Goal: Task Accomplishment & Management: Use online tool/utility

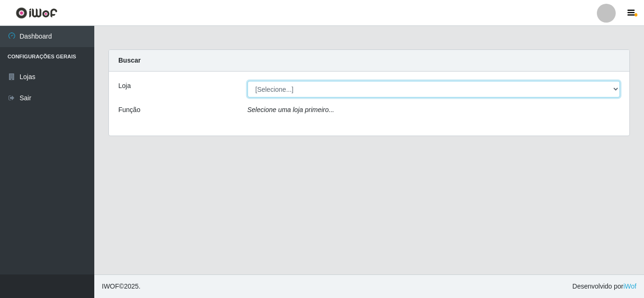
click at [495, 83] on select "[Selecione...] Queiroz Atacadão - [GEOGRAPHIC_DATA]" at bounding box center [434, 89] width 373 height 17
select select "225"
click at [248, 81] on select "[Selecione...] Queiroz Atacadão - [GEOGRAPHIC_DATA]" at bounding box center [434, 89] width 373 height 17
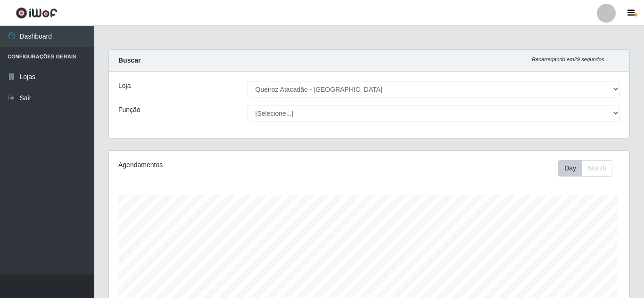
drag, startPoint x: 644, startPoint y: 47, endPoint x: 644, endPoint y: 105, distance: 58.0
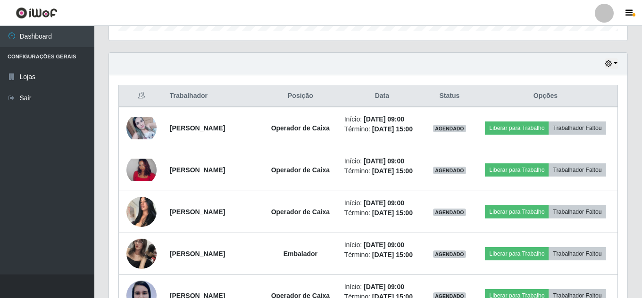
scroll to position [135, 0]
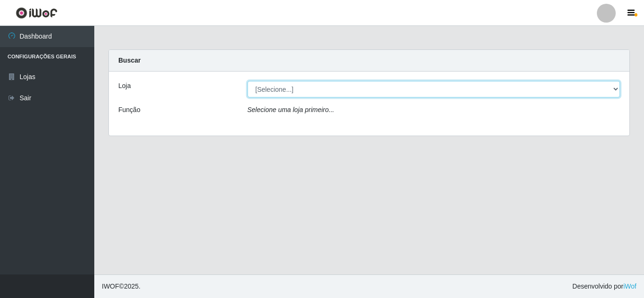
click at [411, 92] on select "[Selecione...] Queiroz Atacadão - [GEOGRAPHIC_DATA]" at bounding box center [434, 89] width 373 height 17
select select "225"
click at [248, 81] on select "[Selecione...] Queiroz Atacadão - [GEOGRAPHIC_DATA]" at bounding box center [434, 89] width 373 height 17
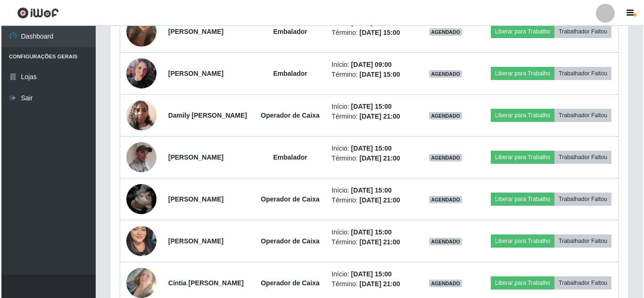
scroll to position [669, 0]
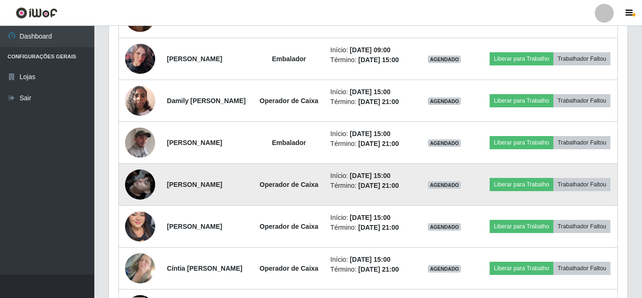
drag, startPoint x: 182, startPoint y: 262, endPoint x: 178, endPoint y: 254, distance: 8.9
click at [178, 189] on strong "[PERSON_NAME]" at bounding box center [194, 185] width 55 height 8
click at [150, 212] on img at bounding box center [140, 185] width 30 height 54
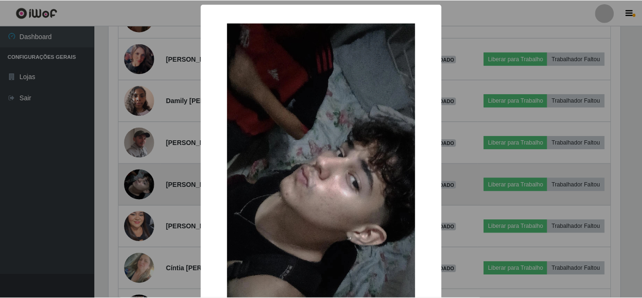
scroll to position [196, 513]
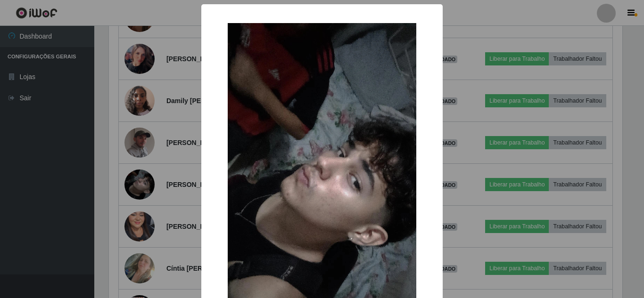
click at [179, 250] on div "× OK Cancel" at bounding box center [322, 149] width 644 height 298
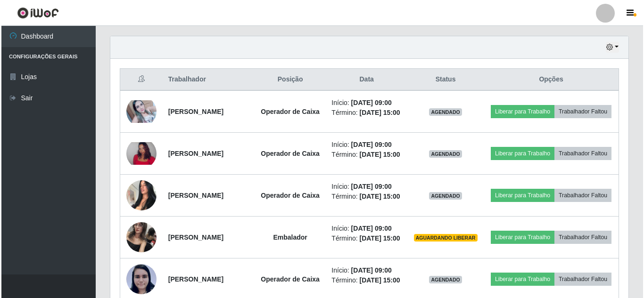
scroll to position [285, 0]
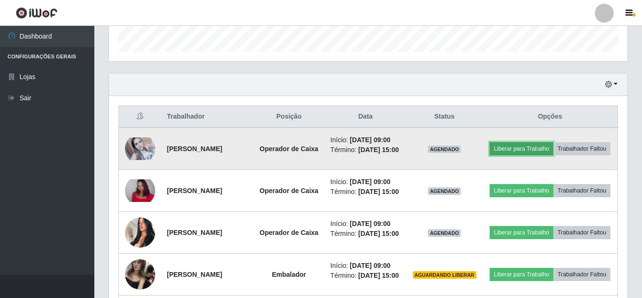
click at [553, 142] on button "Liberar para Trabalho" at bounding box center [521, 148] width 64 height 13
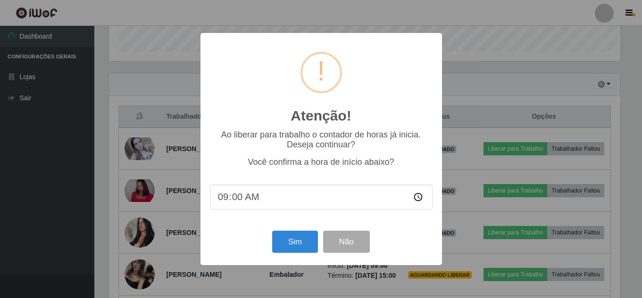
scroll to position [196, 513]
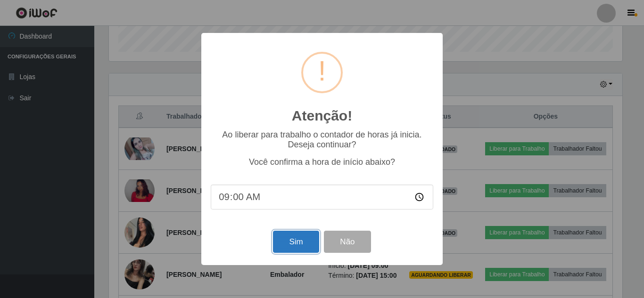
click at [308, 238] on button "Sim" at bounding box center [296, 242] width 46 height 22
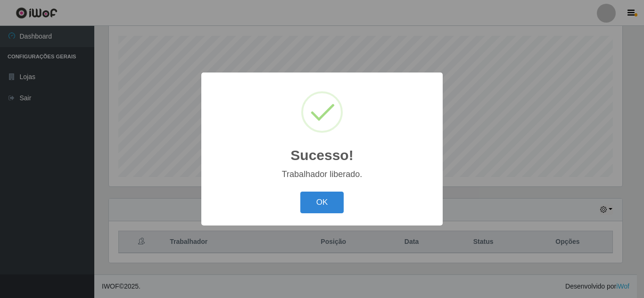
click at [300, 192] on button "OK" at bounding box center [322, 203] width 44 height 22
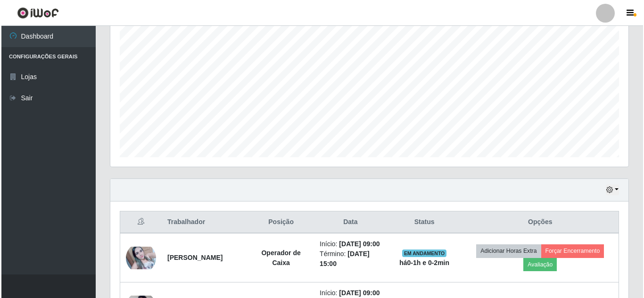
scroll to position [376, 0]
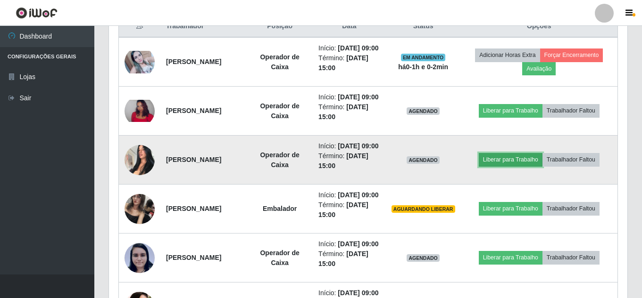
click at [534, 166] on button "Liberar para Trabalho" at bounding box center [511, 159] width 64 height 13
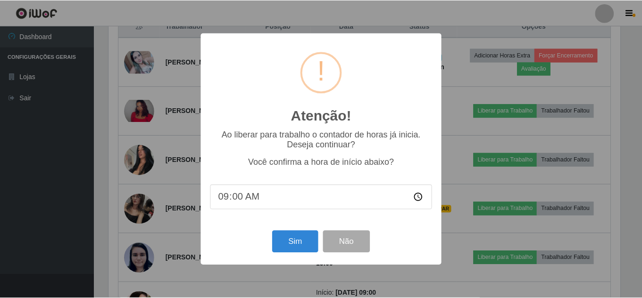
scroll to position [196, 513]
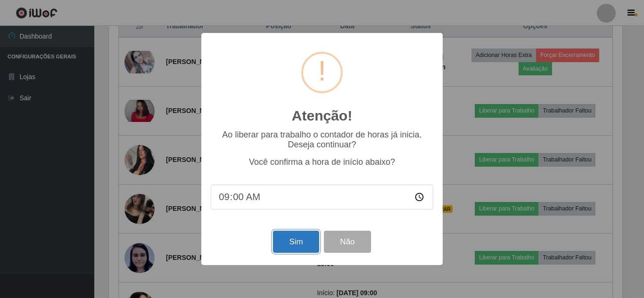
click at [294, 248] on button "Sim" at bounding box center [296, 242] width 46 height 22
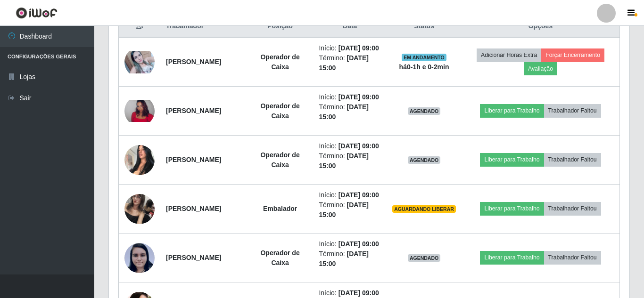
scroll to position [196, 518]
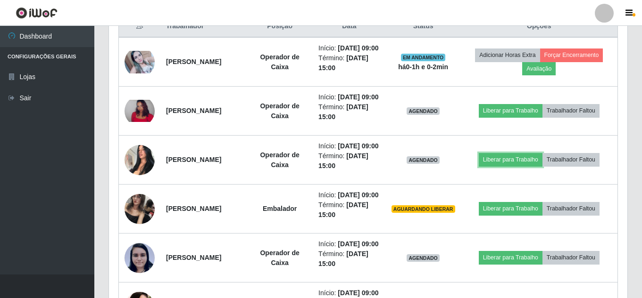
click at [479, 153] on button "Liberar para Trabalho" at bounding box center [511, 159] width 64 height 13
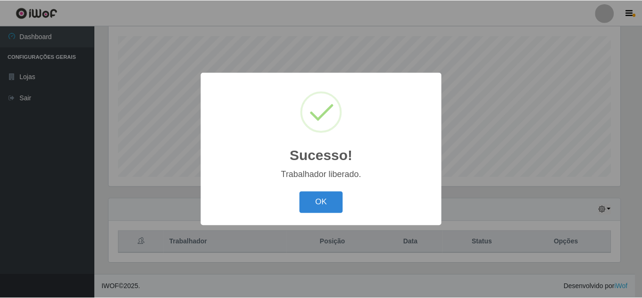
scroll to position [160, 0]
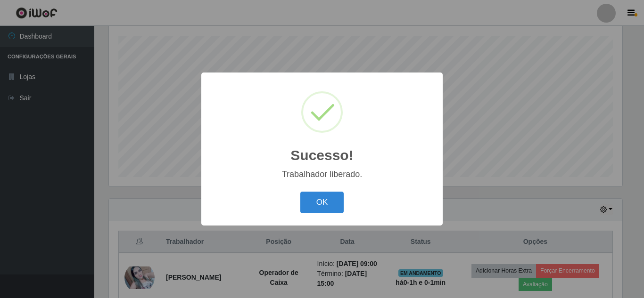
click at [300, 192] on button "OK" at bounding box center [322, 203] width 44 height 22
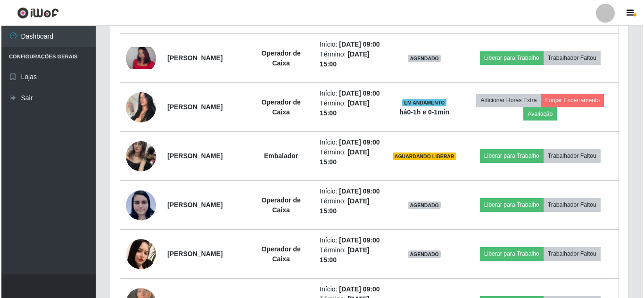
scroll to position [496, 0]
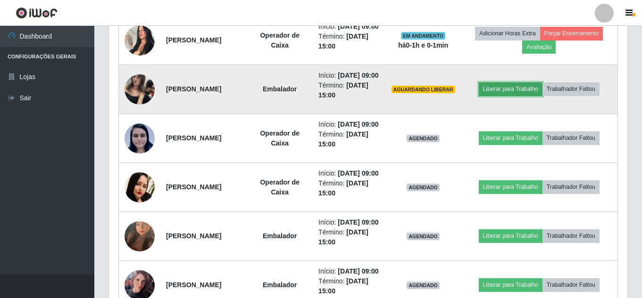
click at [505, 96] on button "Liberar para Trabalho" at bounding box center [511, 89] width 64 height 13
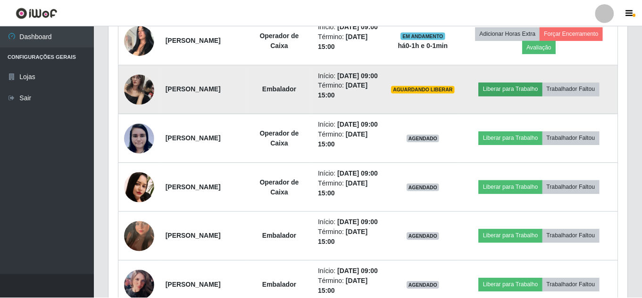
scroll to position [196, 513]
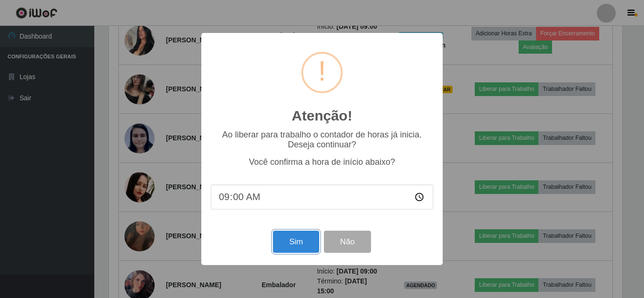
drag, startPoint x: 294, startPoint y: 236, endPoint x: 298, endPoint y: 241, distance: 6.4
click at [296, 239] on button "Sim" at bounding box center [296, 242] width 46 height 22
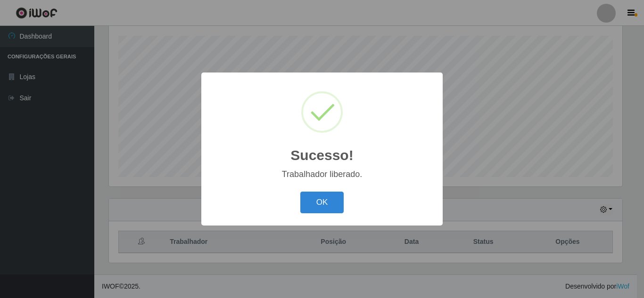
click at [300, 192] on button "OK" at bounding box center [322, 203] width 44 height 22
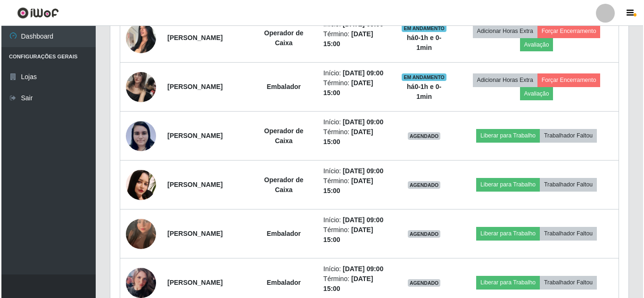
scroll to position [526, 0]
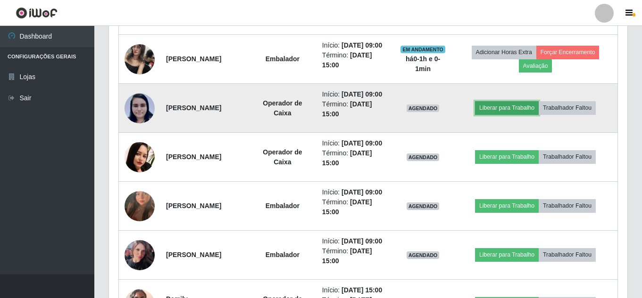
click at [511, 115] on button "Liberar para Trabalho" at bounding box center [507, 107] width 64 height 13
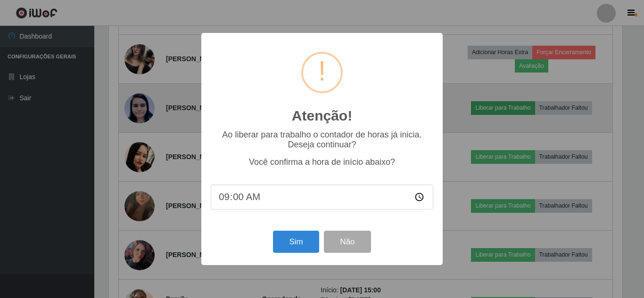
scroll to position [0, 0]
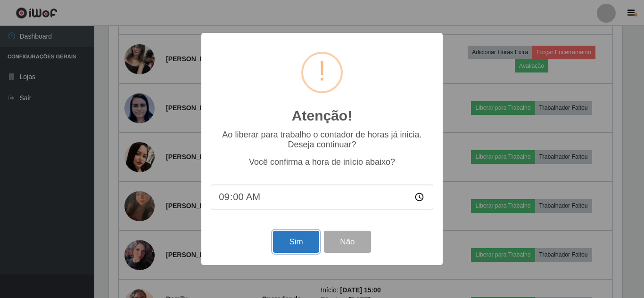
click at [305, 253] on button "Sim" at bounding box center [296, 242] width 46 height 22
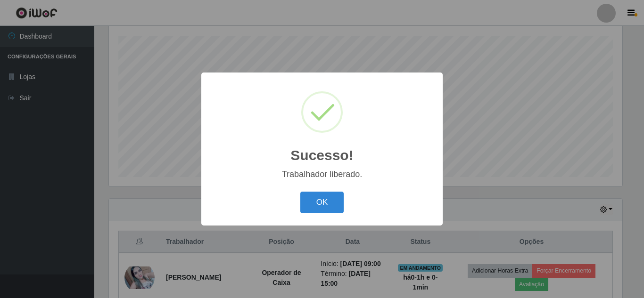
click at [300, 192] on button "OK" at bounding box center [322, 203] width 44 height 22
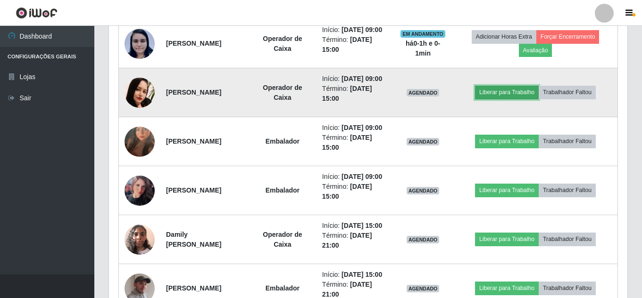
click at [499, 99] on button "Liberar para Trabalho" at bounding box center [507, 92] width 64 height 13
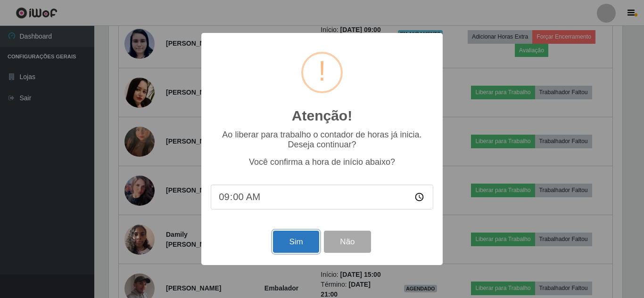
click at [302, 250] on button "Sim" at bounding box center [296, 242] width 46 height 22
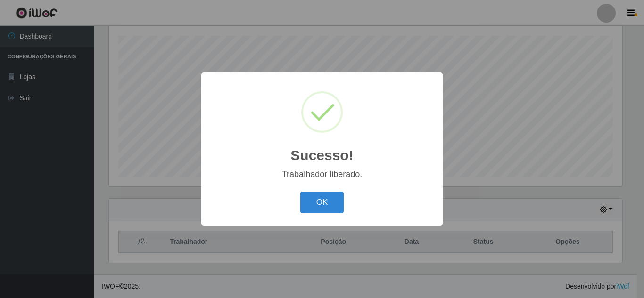
click at [300, 192] on button "OK" at bounding box center [322, 203] width 44 height 22
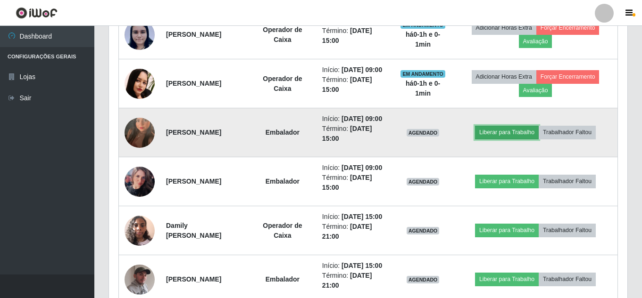
click at [501, 139] on button "Liberar para Trabalho" at bounding box center [507, 132] width 64 height 13
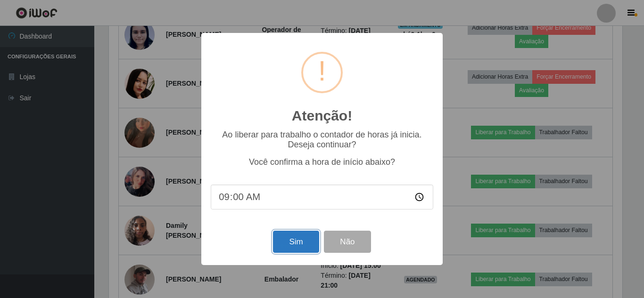
click at [301, 240] on button "Sim" at bounding box center [296, 242] width 46 height 22
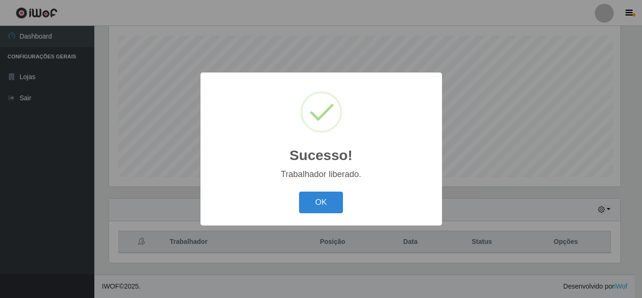
click at [299, 192] on button "OK" at bounding box center [321, 203] width 44 height 22
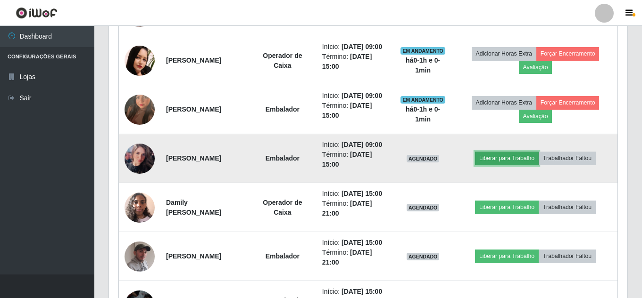
click at [501, 165] on button "Liberar para Trabalho" at bounding box center [507, 158] width 64 height 13
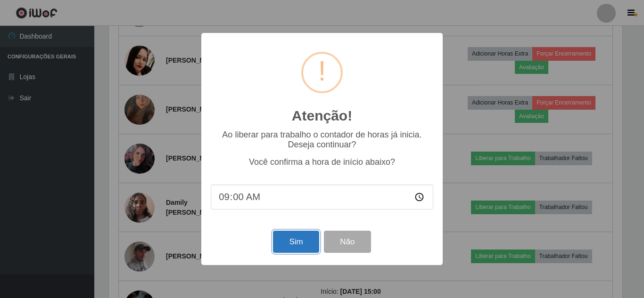
click at [304, 243] on button "Sim" at bounding box center [296, 242] width 46 height 22
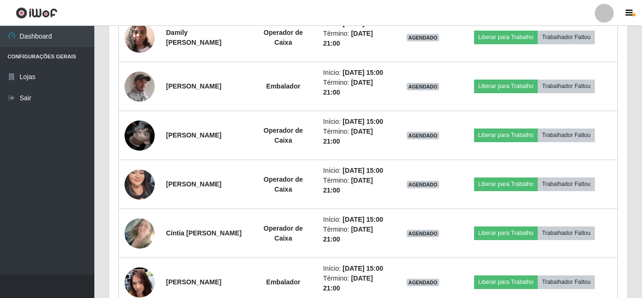
scroll to position [793, 0]
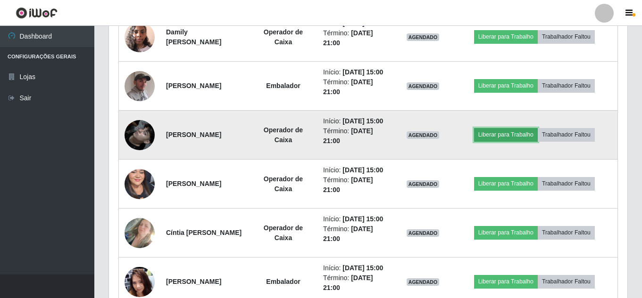
click at [501, 141] on button "Liberar para Trabalho" at bounding box center [506, 134] width 64 height 13
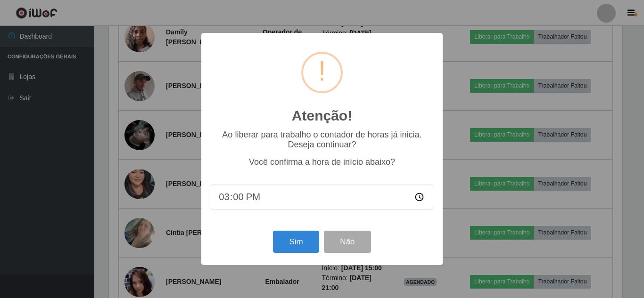
click at [457, 162] on div "Atenção! × Ao liberar para trabalho o contador de horas já inicia. Deseja conti…" at bounding box center [322, 149] width 644 height 298
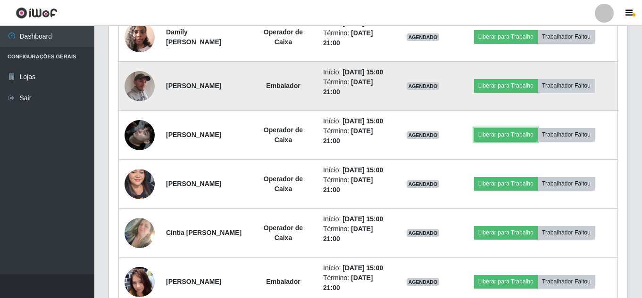
scroll to position [196, 518]
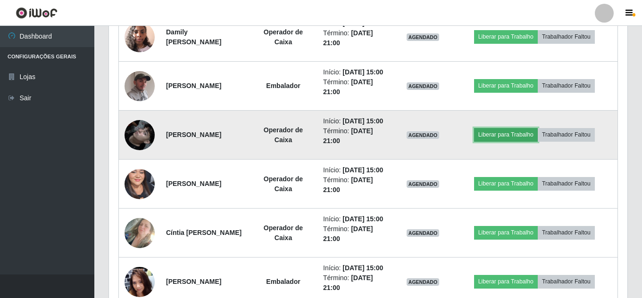
click at [513, 141] on button "Liberar para Trabalho" at bounding box center [506, 134] width 64 height 13
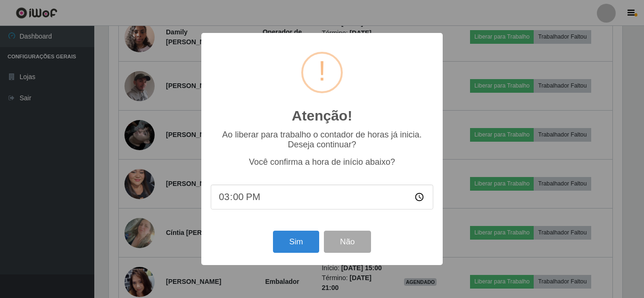
click at [459, 201] on div "Atenção! × Ao liberar para trabalho o contador de horas já inicia. Deseja conti…" at bounding box center [322, 149] width 644 height 298
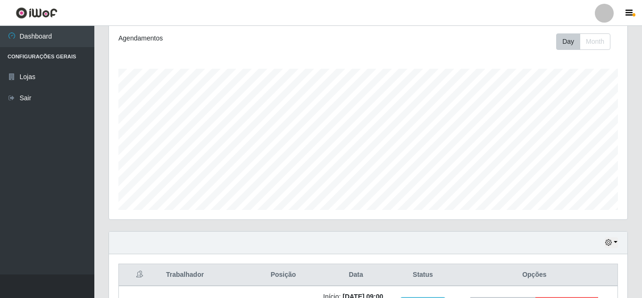
scroll to position [111, 0]
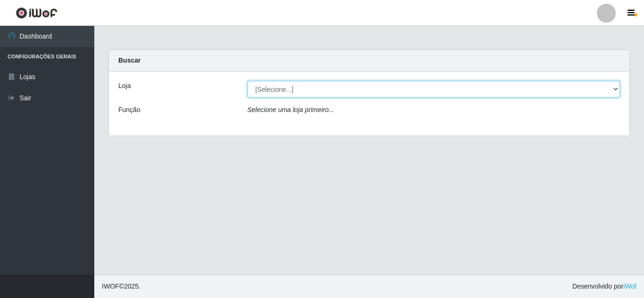
click at [401, 89] on select "[Selecione...] Queiroz Atacadão - [GEOGRAPHIC_DATA]" at bounding box center [434, 89] width 373 height 17
select select "225"
click at [248, 81] on select "[Selecione...] Queiroz Atacadão - [GEOGRAPHIC_DATA]" at bounding box center [434, 89] width 373 height 17
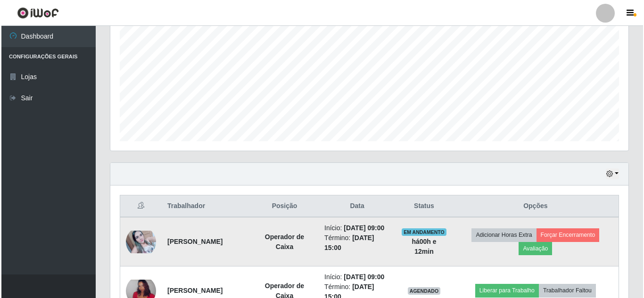
scroll to position [256, 0]
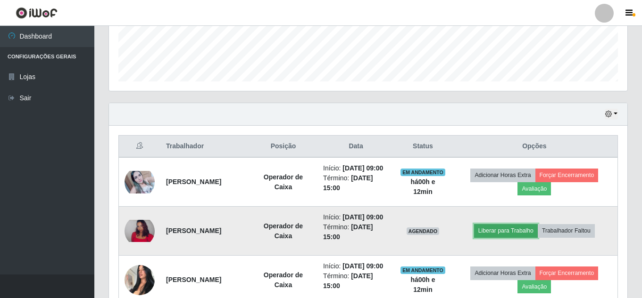
click at [526, 238] on button "Liberar para Trabalho" at bounding box center [506, 230] width 64 height 13
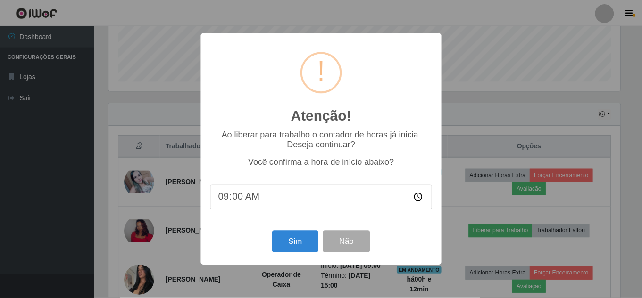
scroll to position [196, 513]
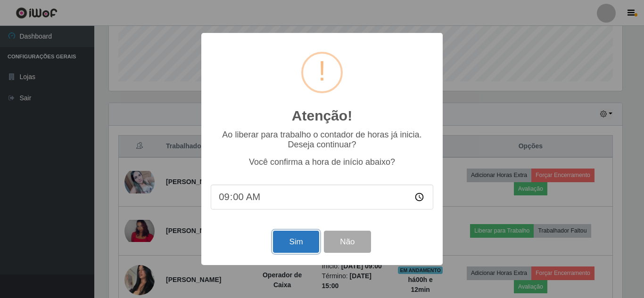
click at [304, 253] on button "Sim" at bounding box center [296, 242] width 46 height 22
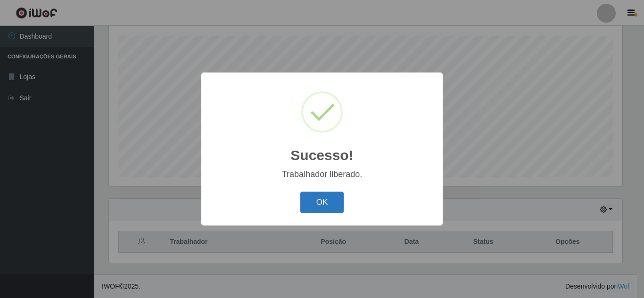
click at [334, 207] on button "OK" at bounding box center [322, 203] width 44 height 22
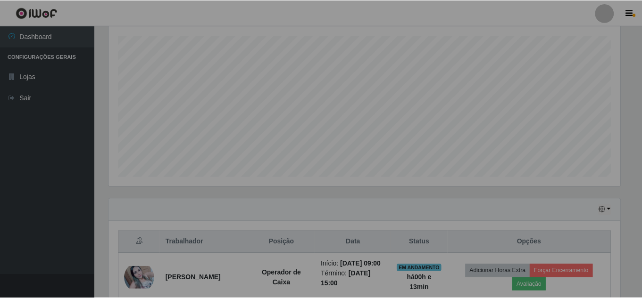
scroll to position [196, 518]
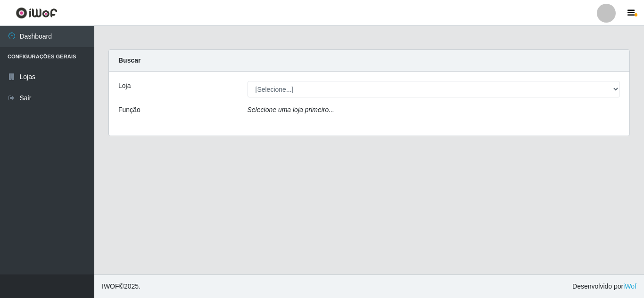
click at [443, 101] on div "Loja [Selecione...] Queiroz Atacadão - Mossoró Função Selecione uma loja primei…" at bounding box center [369, 104] width 521 height 64
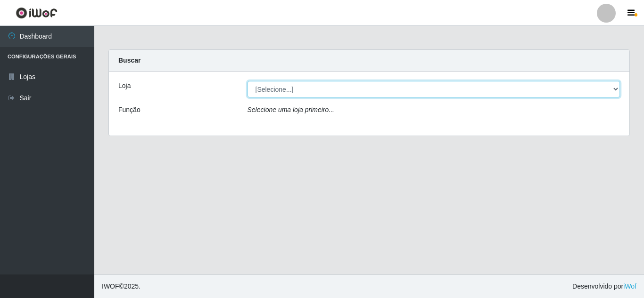
click at [444, 96] on select "[Selecione...] Queiroz Atacadão - [GEOGRAPHIC_DATA]" at bounding box center [434, 89] width 373 height 17
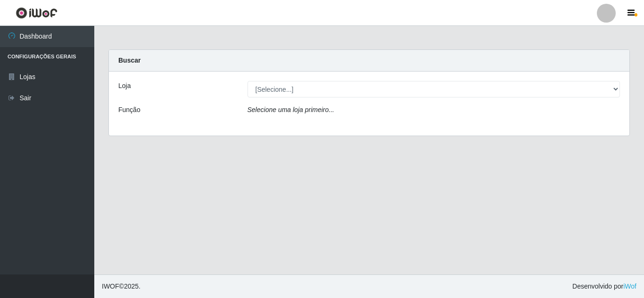
click at [439, 124] on div "Loja [Selecione...] Queiroz Atacadão - Mossoró Função Selecione uma loja primei…" at bounding box center [369, 104] width 521 height 64
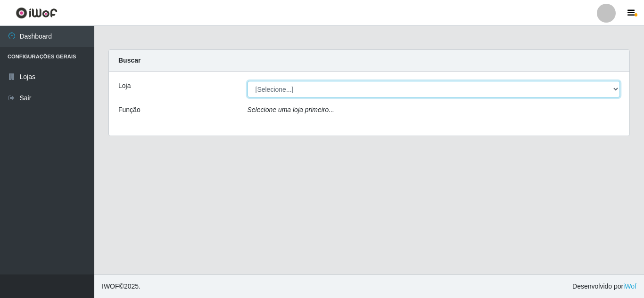
click at [433, 97] on select "[Selecione...] Queiroz Atacadão - [GEOGRAPHIC_DATA]" at bounding box center [434, 89] width 373 height 17
select select "225"
click at [248, 81] on select "[Selecione...] Queiroz Atacadão - [GEOGRAPHIC_DATA]" at bounding box center [434, 89] width 373 height 17
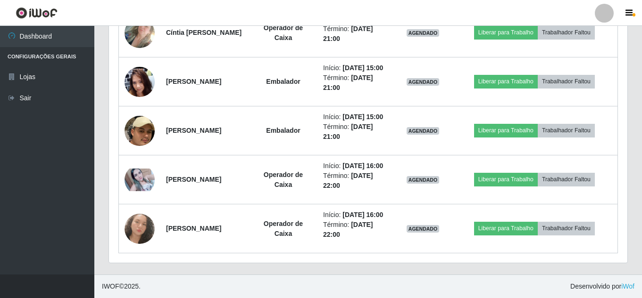
scroll to position [1155, 0]
drag, startPoint x: 641, startPoint y: 252, endPoint x: 644, endPoint y: 230, distance: 22.3
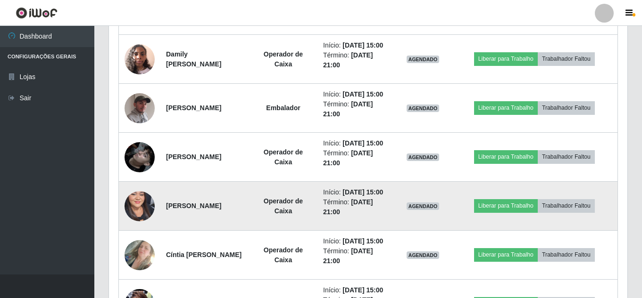
scroll to position [730, 0]
